Goal: Task Accomplishment & Management: Complete application form

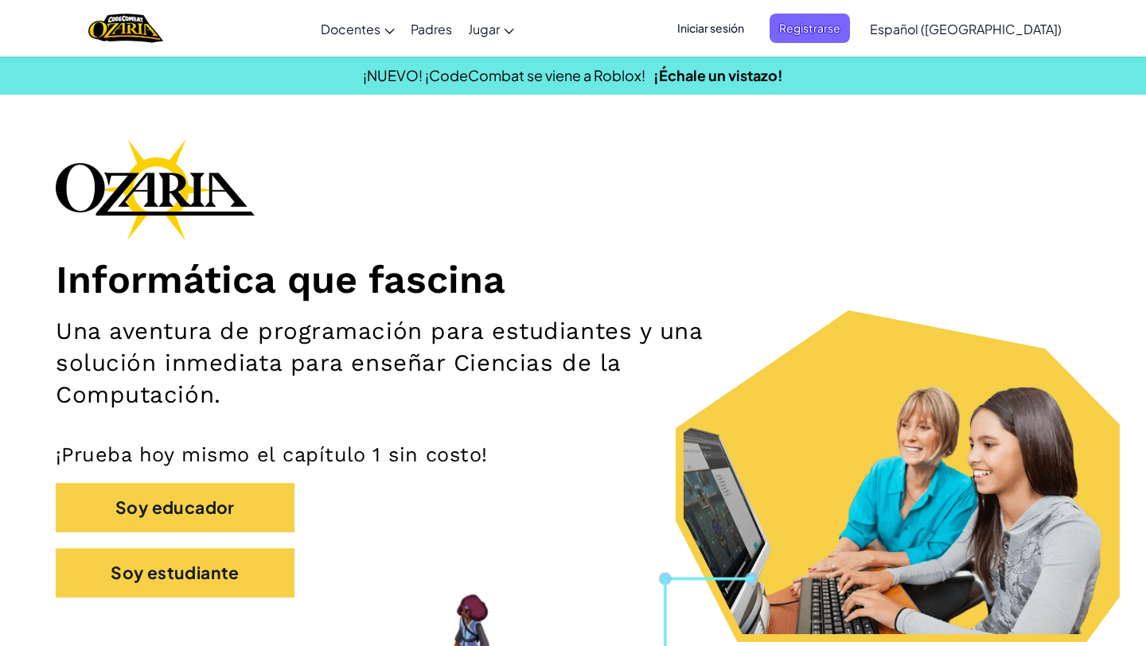
click at [754, 27] on span "Iniciar sesión" at bounding box center [711, 28] width 86 height 29
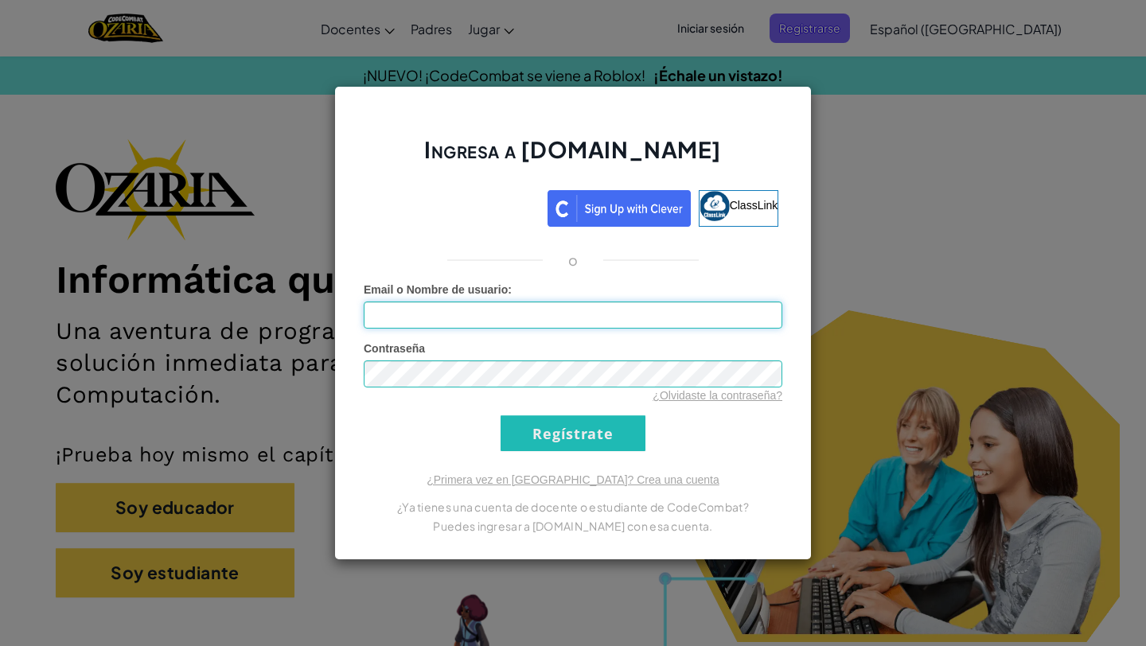
click at [494, 314] on input "Email o Nombre de usuario :" at bounding box center [573, 315] width 419 height 27
type input "[EMAIL_ADDRESS][DOMAIN_NAME]"
click at [524, 454] on div "Ingresa a [DOMAIN_NAME] ClassLink o Error desconocido. Email o Nombre de usuari…" at bounding box center [572, 323] width 477 height 474
click at [529, 448] on input "Regístrate" at bounding box center [573, 433] width 145 height 36
click at [563, 436] on input "Regístrate" at bounding box center [573, 433] width 145 height 36
